Goal: Task Accomplishment & Management: Manage account settings

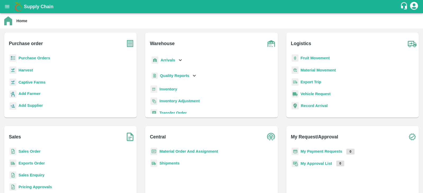
click at [41, 58] on b "Purchase Orders" at bounding box center [34, 58] width 32 height 4
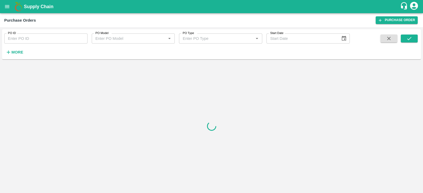
click at [13, 51] on strong "More" at bounding box center [17, 52] width 12 height 4
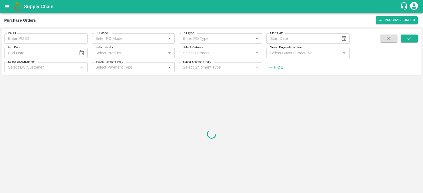
click at [276, 49] on label "Select Buyers/Executive" at bounding box center [286, 47] width 32 height 4
click at [276, 49] on input "Select Buyers/Executive" at bounding box center [303, 52] width 71 height 7
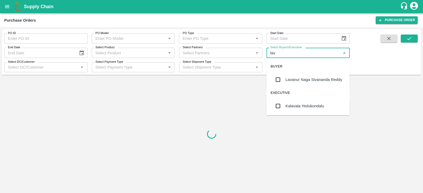
type input "lava"
click at [290, 81] on div "Lavanur Naga Sivananda Reddy" at bounding box center [313, 80] width 57 height 6
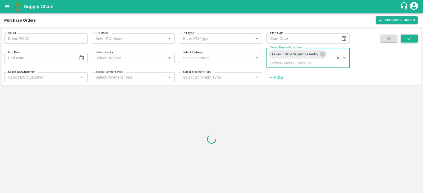
click at [410, 40] on icon "submit" at bounding box center [409, 39] width 6 height 6
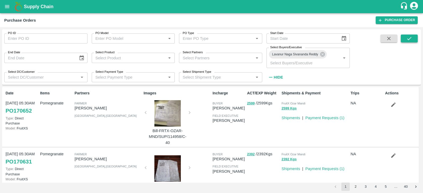
click at [407, 39] on icon "submit" at bounding box center [409, 38] width 4 height 3
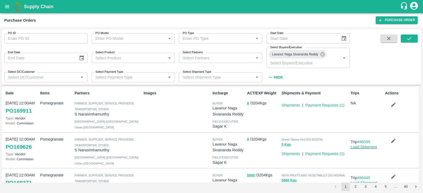
scroll to position [15, 0]
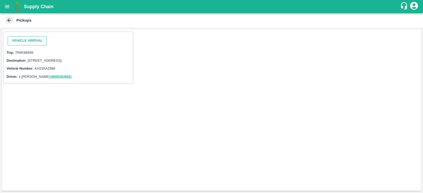
click at [38, 38] on button "Vehicle Arrival" at bounding box center [27, 40] width 39 height 9
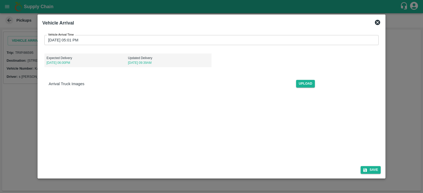
click at [103, 37] on input "[DATE] 05:01 PM" at bounding box center [209, 40] width 330 height 10
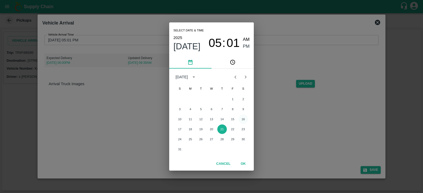
click at [242, 115] on button "16" at bounding box center [243, 120] width 10 height 10
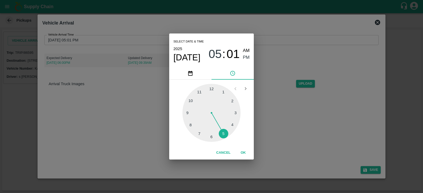
click at [222, 88] on div at bounding box center [211, 113] width 58 height 58
type input "[DATE] 01:01 PM"
click at [247, 56] on span "PM" at bounding box center [246, 57] width 7 height 7
click at [245, 153] on button "OK" at bounding box center [243, 152] width 17 height 9
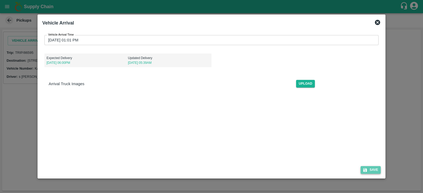
click at [367, 168] on icon "submit" at bounding box center [364, 170] width 5 height 5
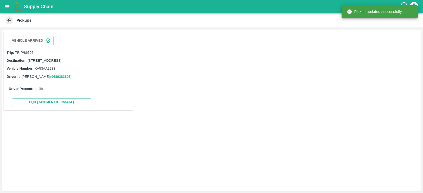
click at [38, 92] on input "checkbox" at bounding box center [37, 89] width 19 height 6
checkbox input "true"
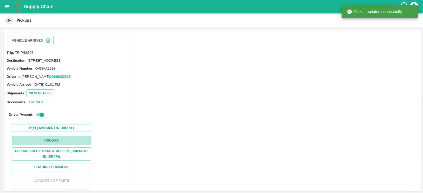
click at [65, 145] on button "Upload" at bounding box center [51, 140] width 79 height 9
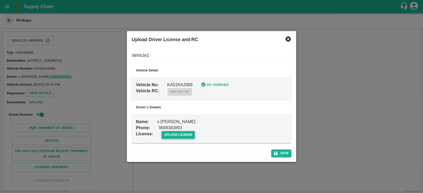
click at [178, 133] on span "upload license" at bounding box center [178, 135] width 34 height 8
click at [0, 0] on input "upload license" at bounding box center [0, 0] width 0 height 0
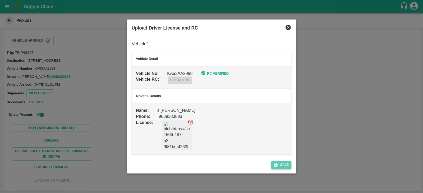
click at [282, 161] on button "Save" at bounding box center [281, 165] width 20 height 8
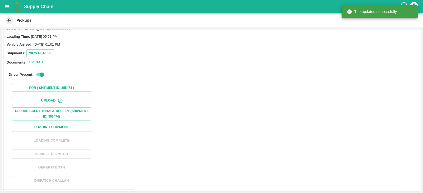
scroll to position [49, 0]
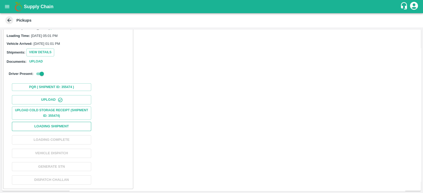
click at [77, 131] on button "Loading Shipment" at bounding box center [51, 126] width 79 height 9
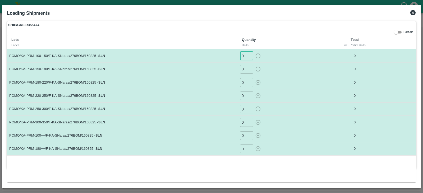
click at [245, 59] on input "0" at bounding box center [246, 56] width 13 height 9
type input "50"
type input "93"
type input "105"
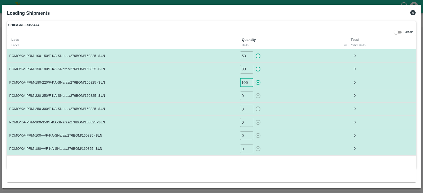
scroll to position [0, 0]
type input "72"
type input "52"
type input "19"
type input "92"
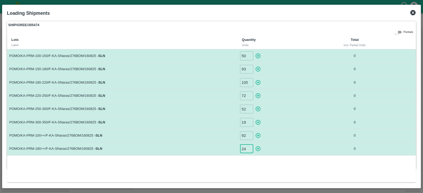
type input "24"
click at [257, 57] on icon "button" at bounding box center [258, 56] width 6 height 6
type input "0"
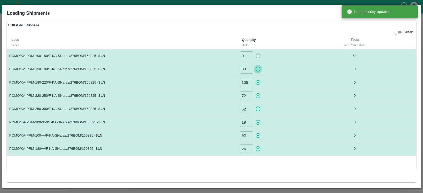
click at [258, 71] on icon "button" at bounding box center [258, 69] width 6 height 6
type input "0"
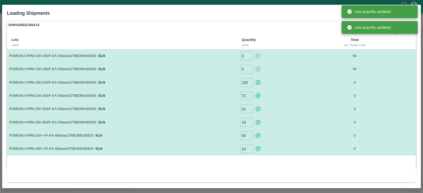
click at [259, 84] on icon "button" at bounding box center [257, 82] width 5 height 5
type input "0"
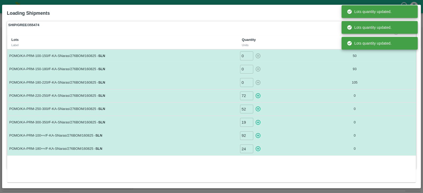
click at [259, 95] on icon "button" at bounding box center [258, 96] width 6 height 6
type input "0"
click at [258, 108] on icon "button" at bounding box center [258, 109] width 6 height 6
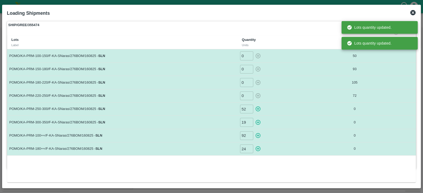
type input "0"
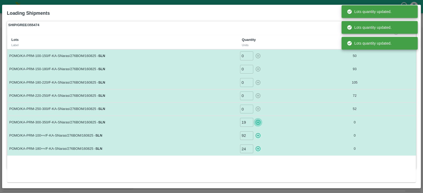
click at [258, 122] on icon "button" at bounding box center [257, 122] width 5 height 5
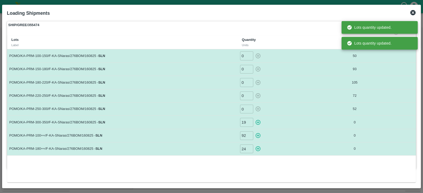
type input "0"
click at [258, 136] on icon "button" at bounding box center [258, 136] width 6 height 6
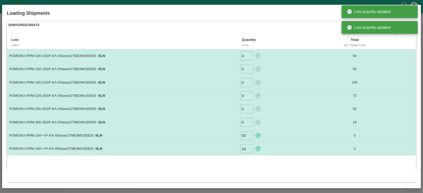
type input "0"
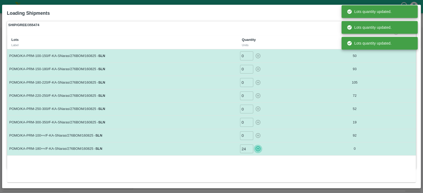
click at [258, 146] on icon "button" at bounding box center [258, 149] width 6 height 6
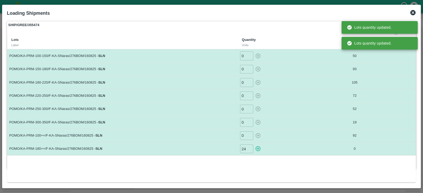
type input "0"
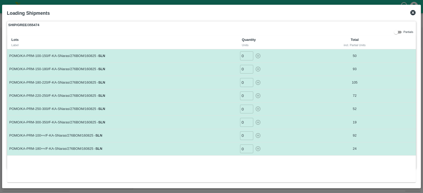
click at [413, 13] on icon at bounding box center [412, 12] width 5 height 5
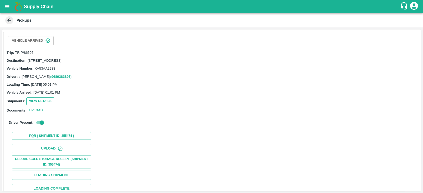
click at [50, 105] on button "View Details" at bounding box center [40, 101] width 28 height 8
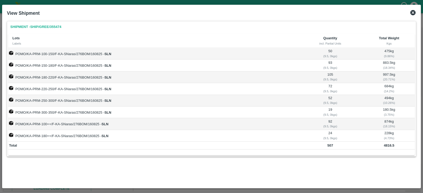
click at [412, 15] on icon at bounding box center [412, 12] width 5 height 5
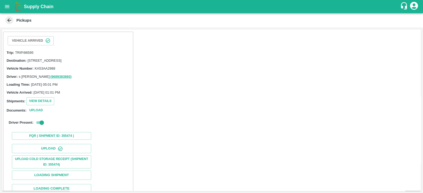
scroll to position [54, 0]
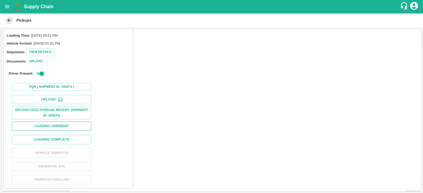
click at [80, 126] on button "Loading Shipment" at bounding box center [51, 126] width 79 height 9
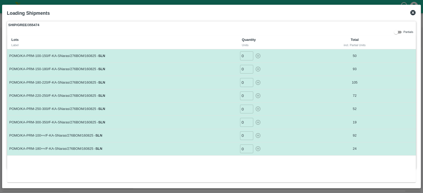
click at [413, 14] on icon at bounding box center [412, 12] width 5 height 5
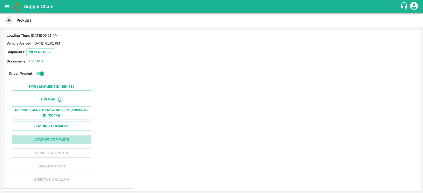
click at [59, 143] on button "Loading Complete" at bounding box center [51, 139] width 79 height 9
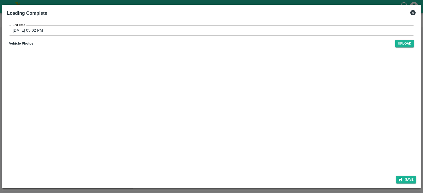
click at [59, 32] on input "[DATE] 05:02 PM" at bounding box center [209, 30] width 401 height 10
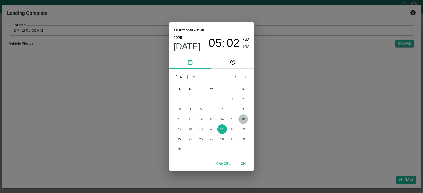
click at [244, 120] on button "16" at bounding box center [243, 120] width 10 height 10
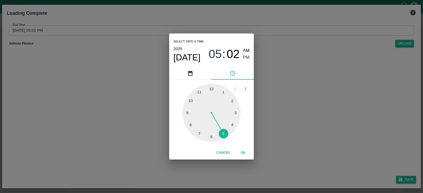
click at [245, 55] on span "PM" at bounding box center [246, 57] width 7 height 7
click at [241, 150] on button "OK" at bounding box center [243, 152] width 17 height 9
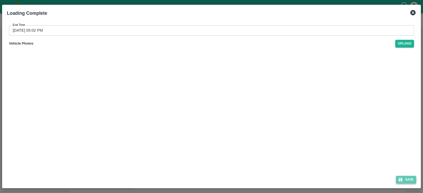
click at [401, 181] on icon "submit" at bounding box center [400, 180] width 4 height 4
type input "[DATE] 05:02 PM"
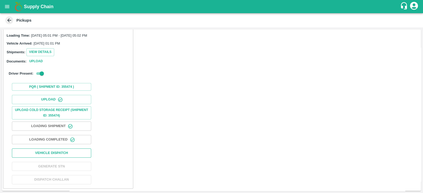
click at [69, 152] on button "Vehicle Dispatch" at bounding box center [51, 153] width 79 height 9
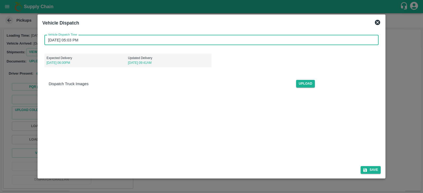
click at [77, 41] on input "[DATE] 05:03 PM" at bounding box center [209, 40] width 330 height 10
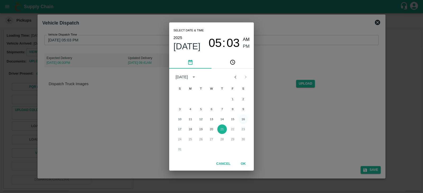
click at [240, 120] on button "16" at bounding box center [243, 120] width 10 height 10
type input "[DATE] 05:03 PM"
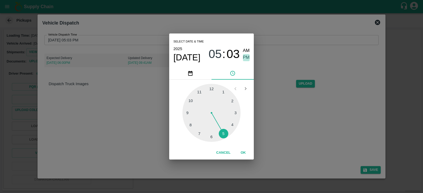
click at [245, 57] on span "PM" at bounding box center [246, 57] width 7 height 7
click at [244, 153] on button "OK" at bounding box center [243, 152] width 17 height 9
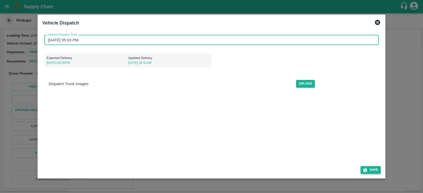
click at [369, 169] on button "Save" at bounding box center [370, 170] width 20 height 8
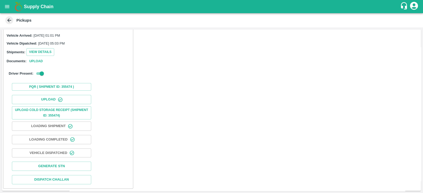
scroll to position [0, 0]
